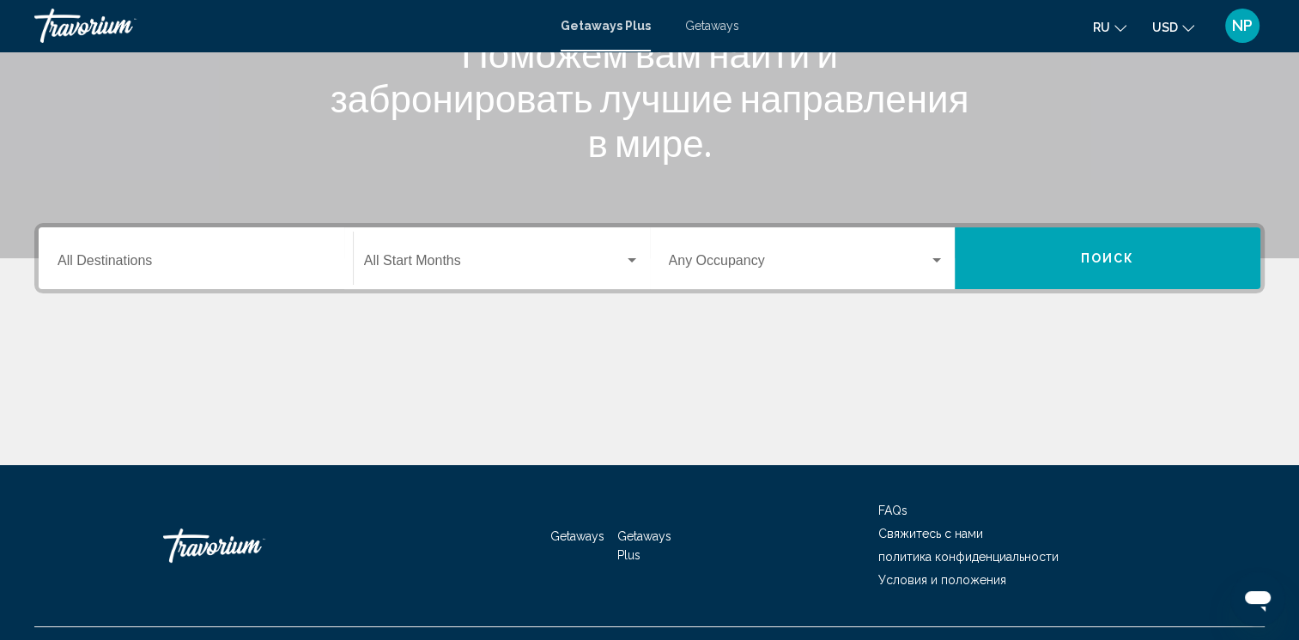
scroll to position [258, 0]
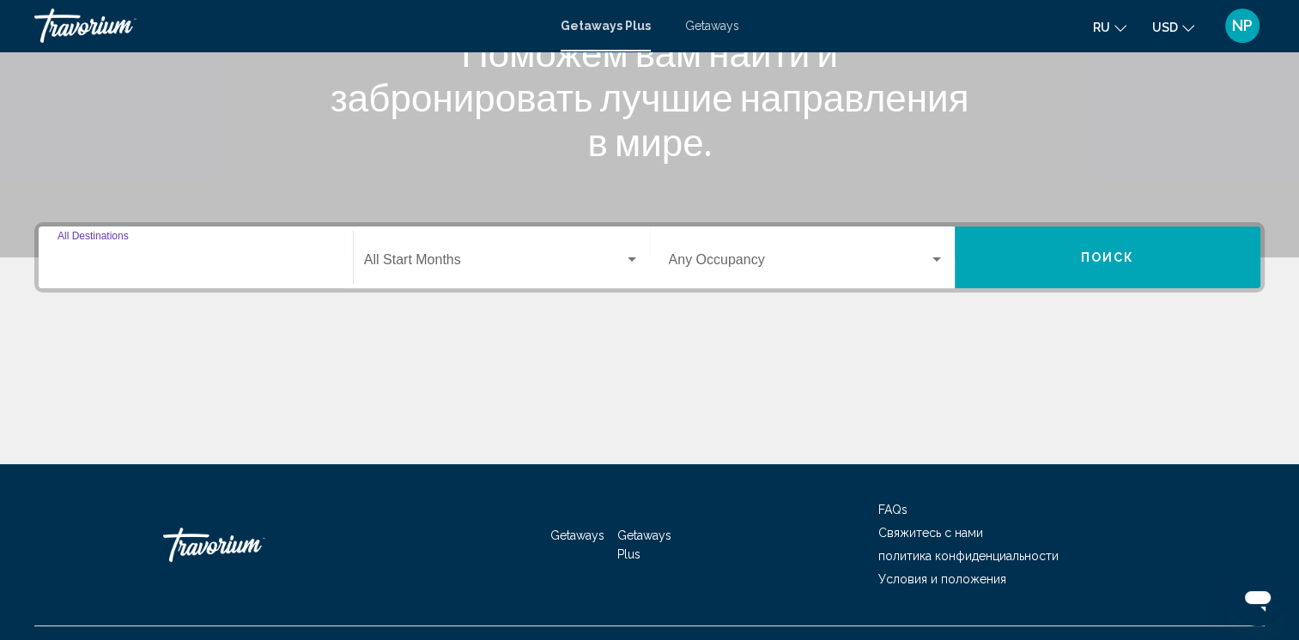
click at [213, 258] on input "Destination All Destinations" at bounding box center [196, 263] width 276 height 15
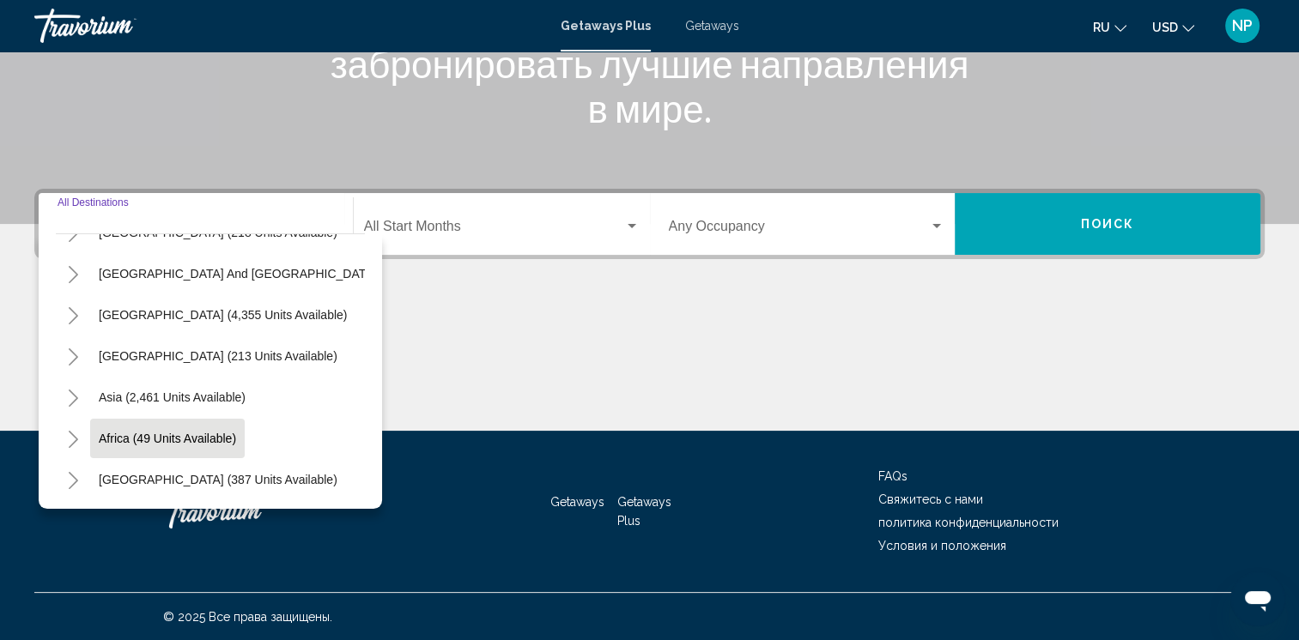
scroll to position [119, 0]
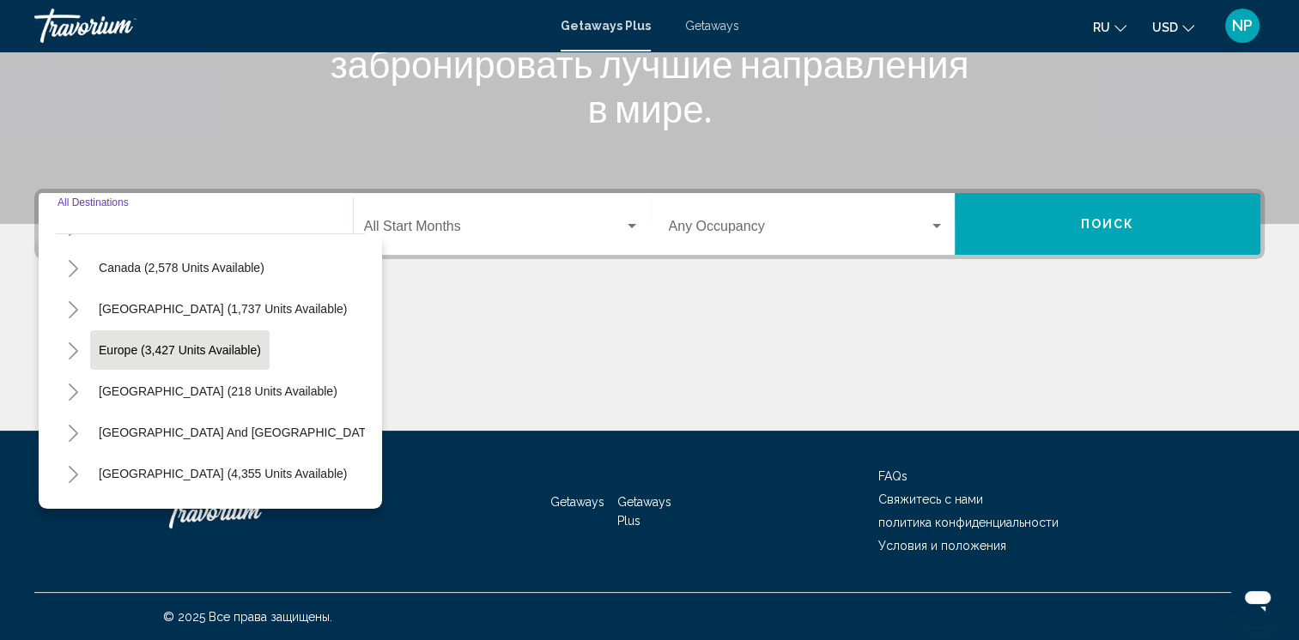
click at [124, 359] on button "Europe (3,427 units available)" at bounding box center [179, 350] width 179 height 39
type input "**********"
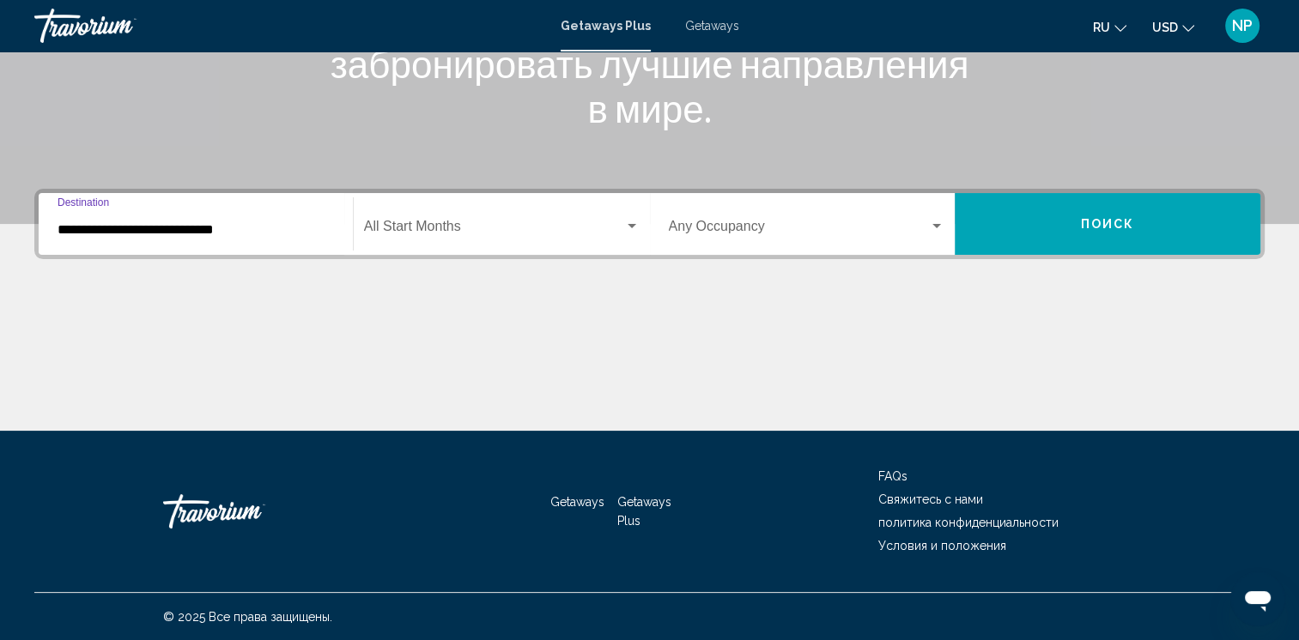
click at [522, 232] on span "Search widget" at bounding box center [494, 229] width 260 height 15
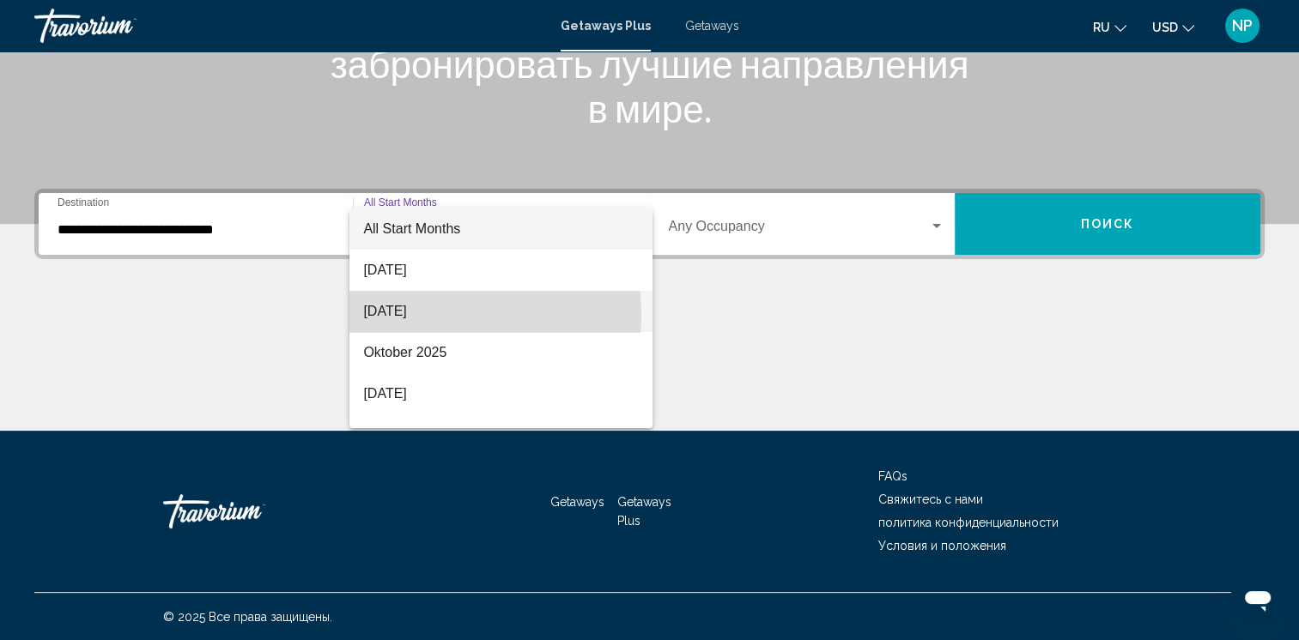
click at [441, 314] on span "[DATE]" at bounding box center [501, 311] width 276 height 41
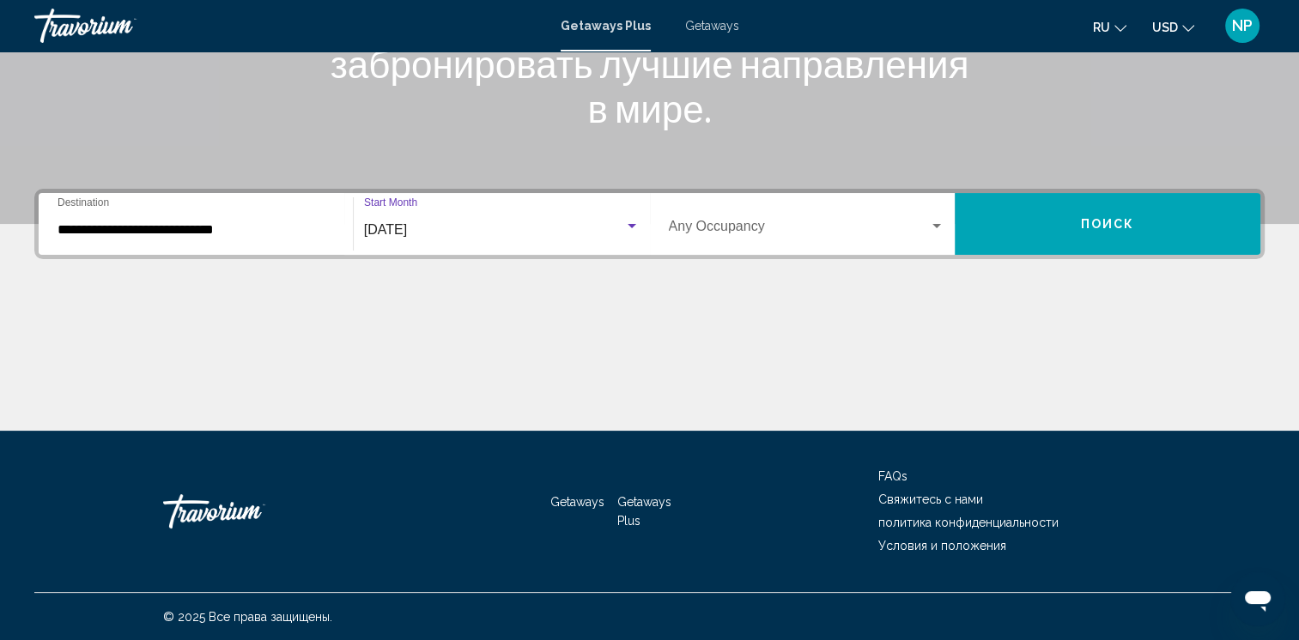
click at [849, 232] on span "Search widget" at bounding box center [799, 229] width 261 height 15
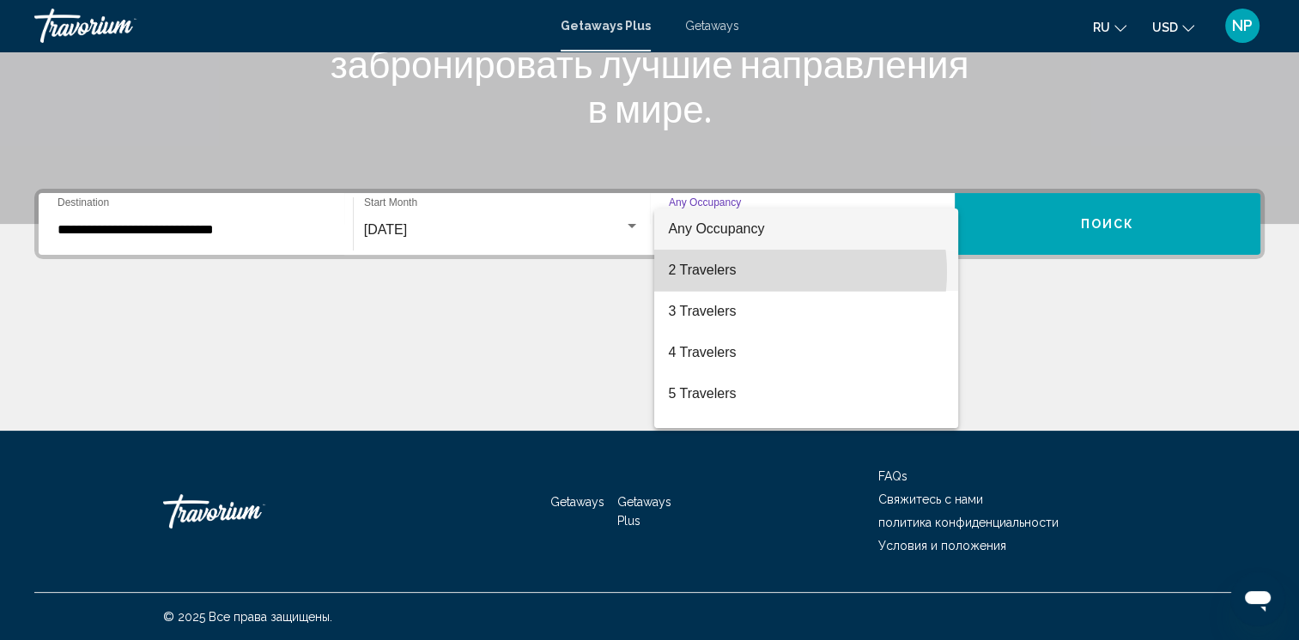
click at [772, 272] on span "2 Travelers" at bounding box center [806, 270] width 276 height 41
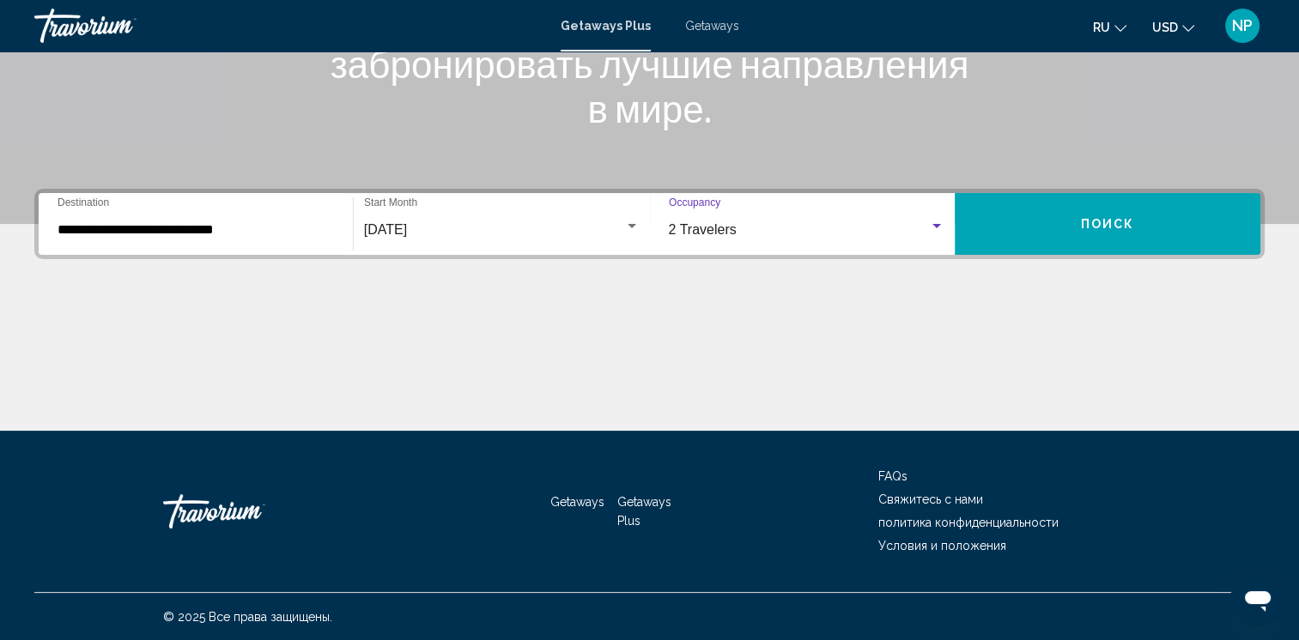
click at [1081, 227] on span "Поиск" at bounding box center [1108, 225] width 54 height 14
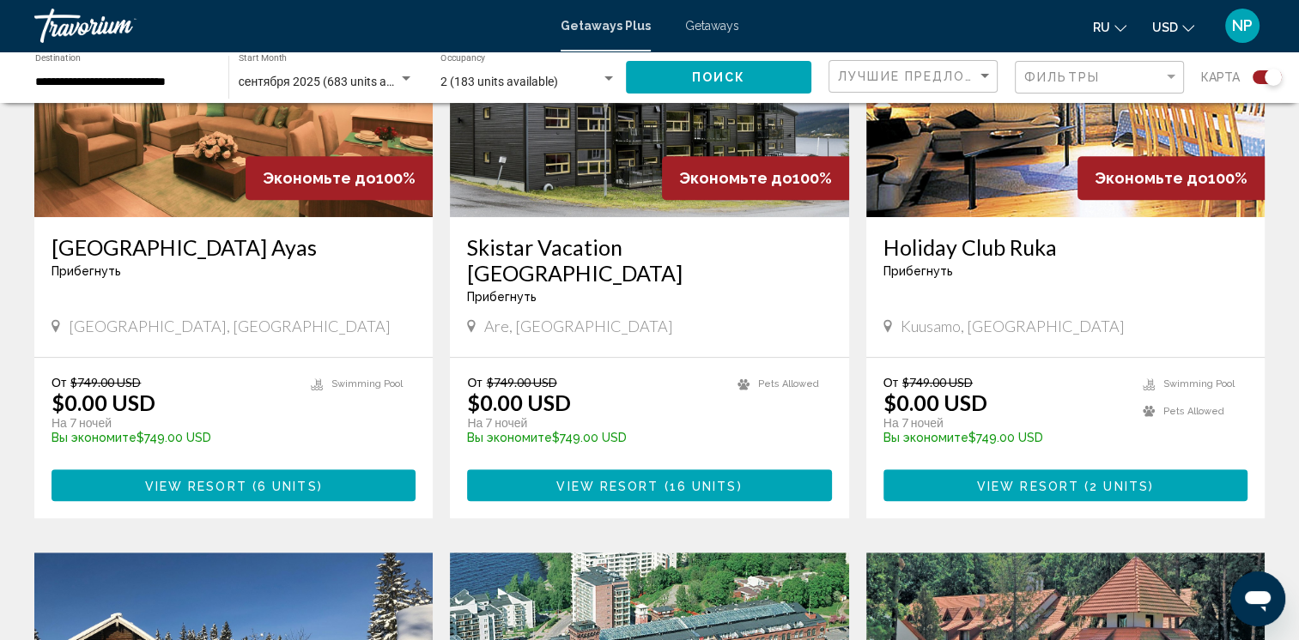
scroll to position [773, 0]
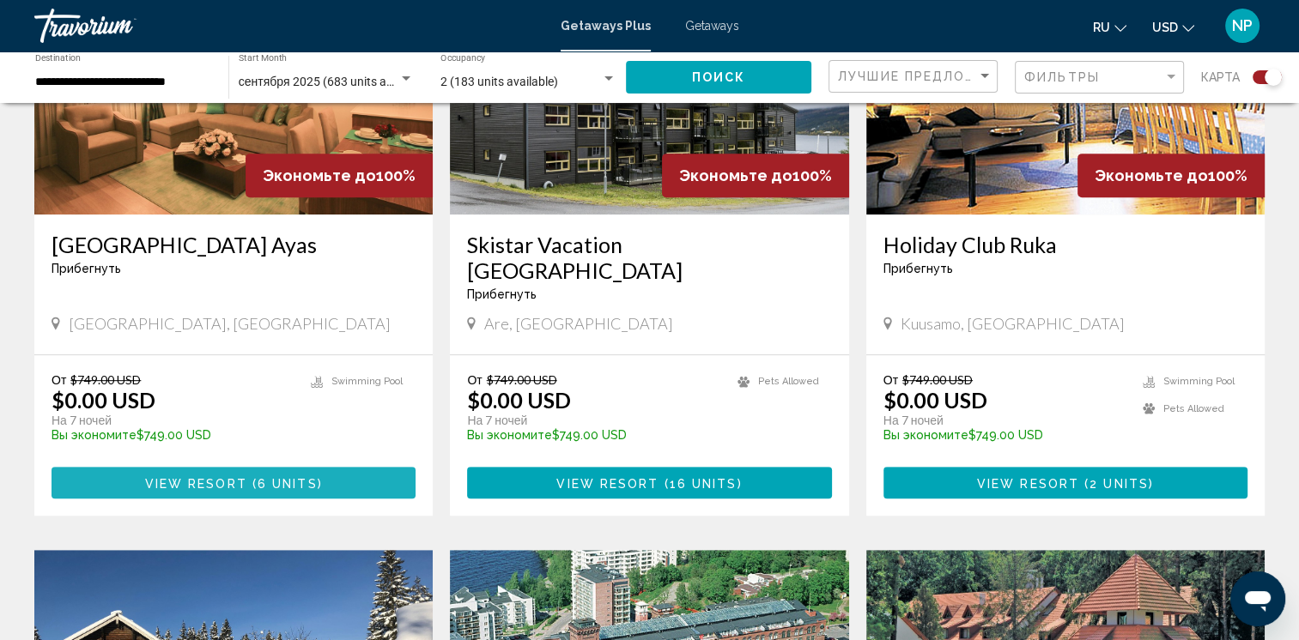
click at [250, 476] on span "Main content" at bounding box center [249, 483] width 5 height 14
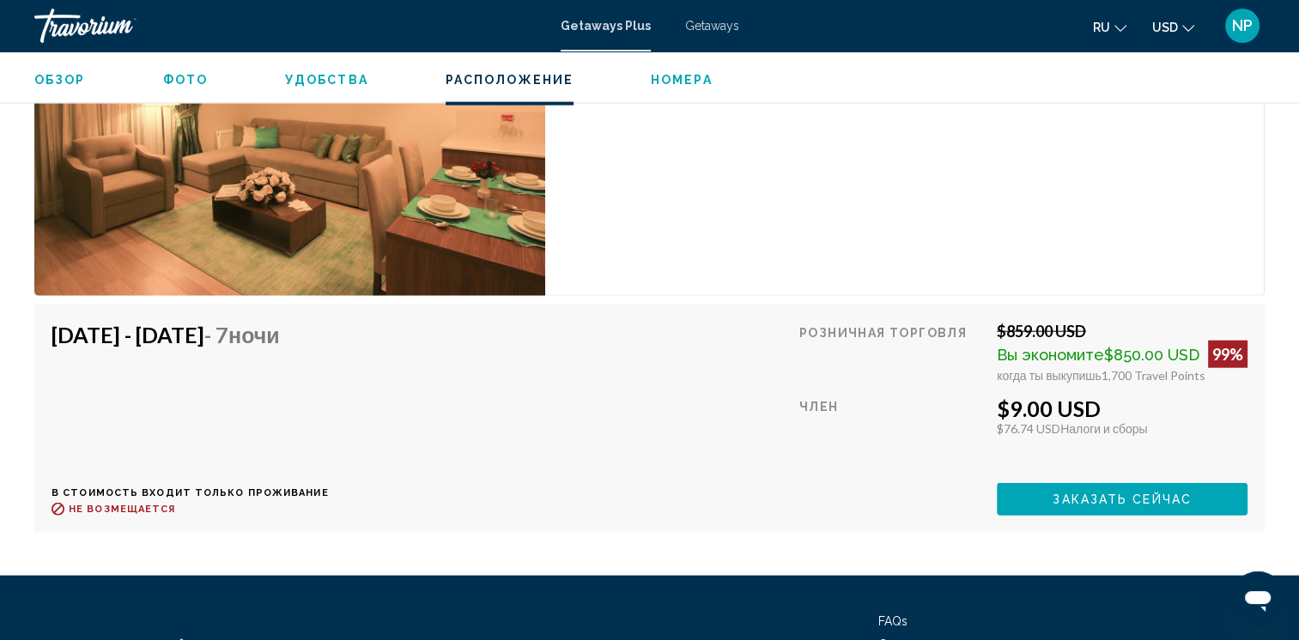
scroll to position [4081, 0]
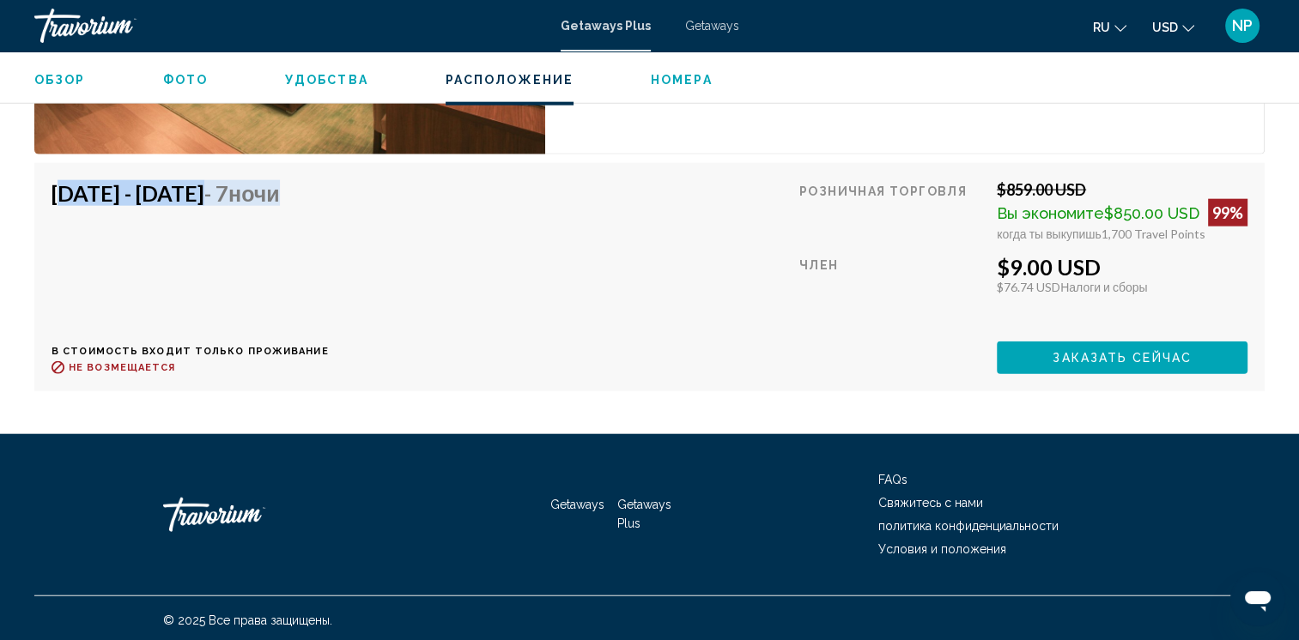
drag, startPoint x: 56, startPoint y: 191, endPoint x: 402, endPoint y: 200, distance: 346.1
click at [402, 200] on div "[DATE] - [DATE] - 7 ночи В стоимость входит только проживание Возврат до : Не в…" at bounding box center [650, 276] width 1196 height 193
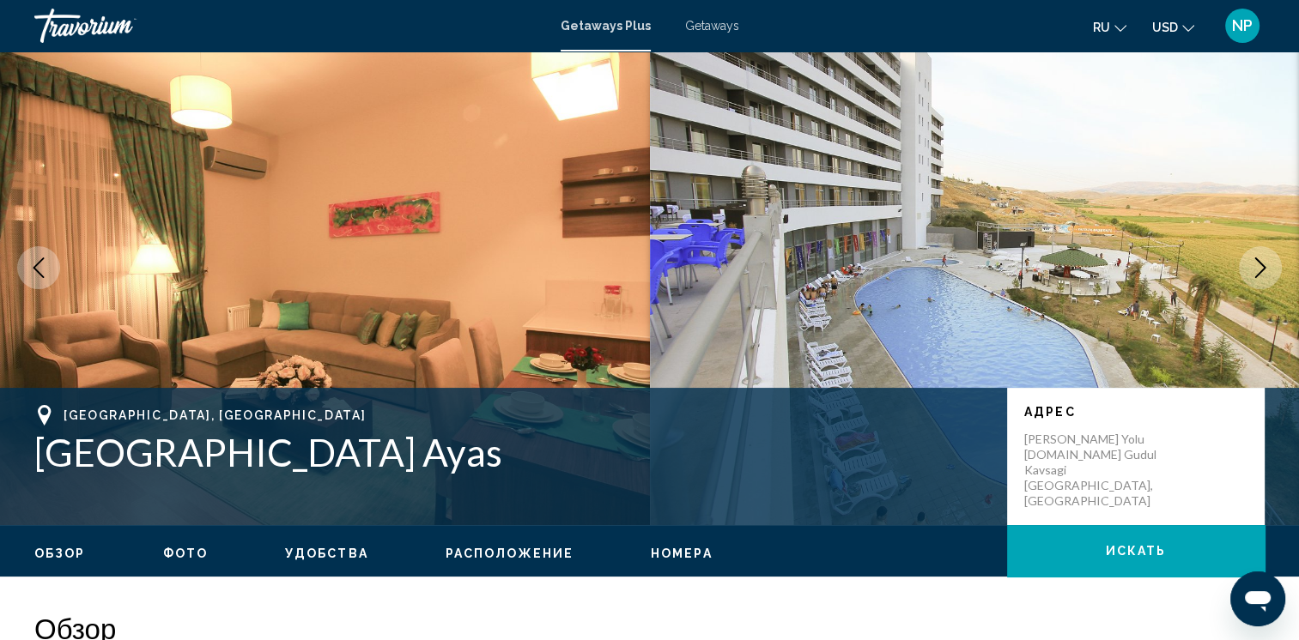
scroll to position [0, 0]
